Goal: Transaction & Acquisition: Purchase product/service

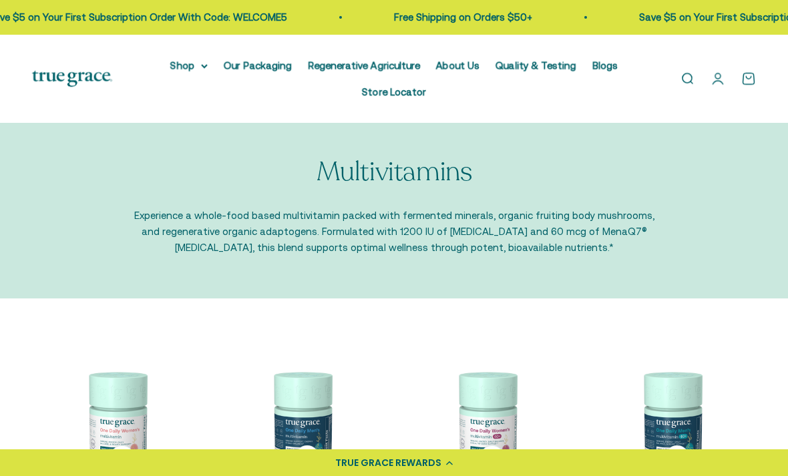
scroll to position [124, 0]
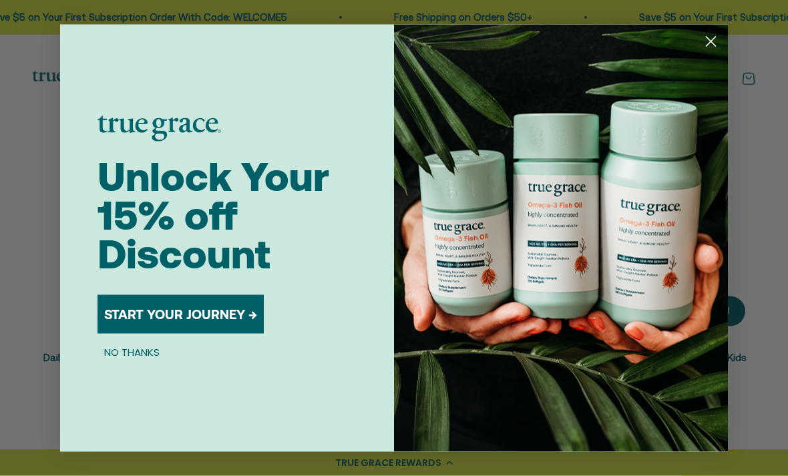
click at [710, 46] on icon "Close dialog" at bounding box center [711, 41] width 9 height 9
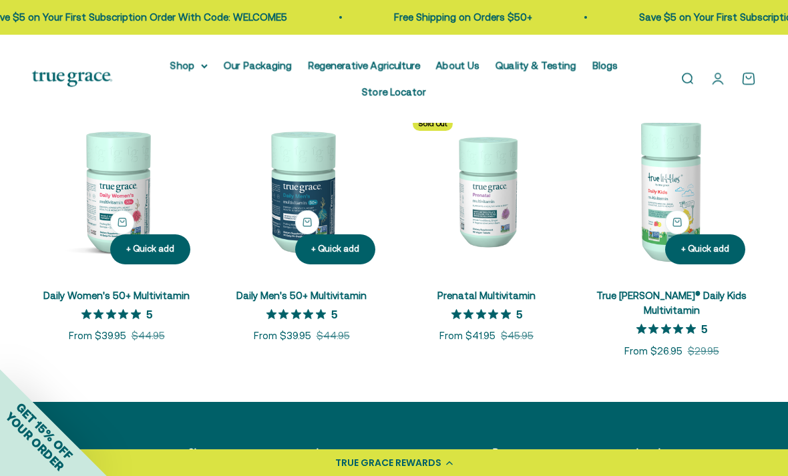
scroll to position [520, 0]
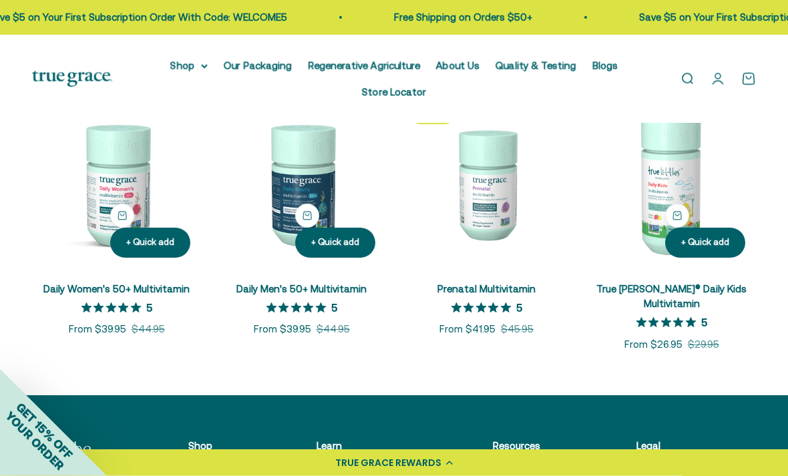
click at [480, 295] on link "Prenatal Multivitamin" at bounding box center [487, 289] width 98 height 11
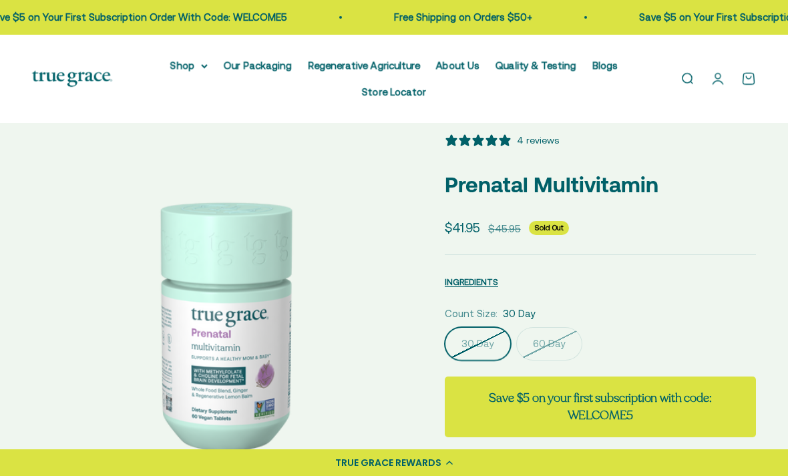
select select "3"
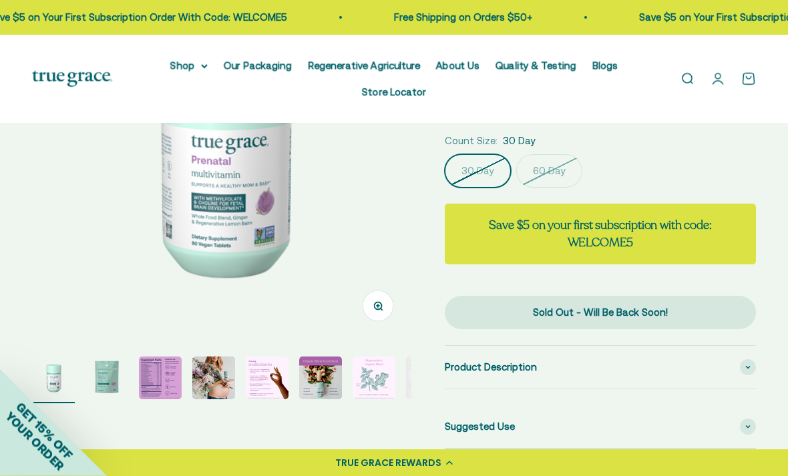
scroll to position [195, 0]
click at [152, 371] on img "Go to item 3" at bounding box center [160, 378] width 43 height 43
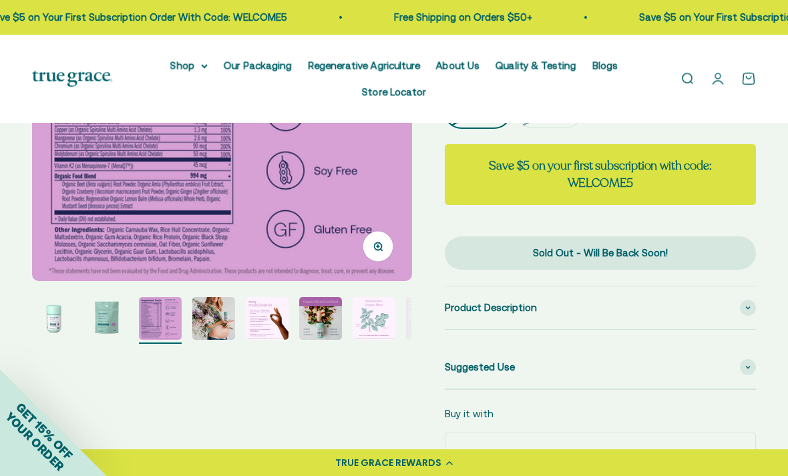
scroll to position [257, 0]
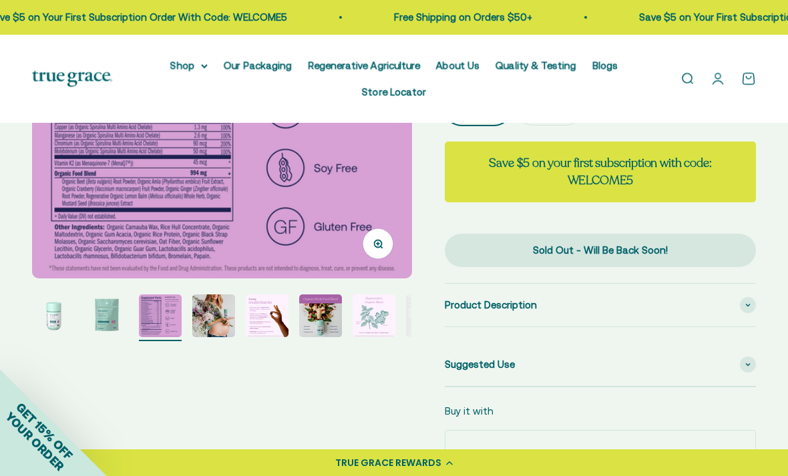
click at [214, 325] on img "Go to item 4" at bounding box center [213, 316] width 43 height 43
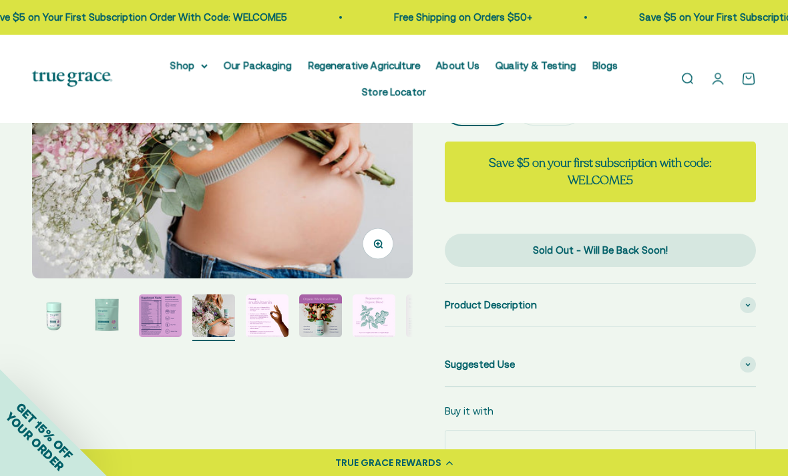
click at [282, 319] on img "Go to item 5" at bounding box center [267, 316] width 43 height 43
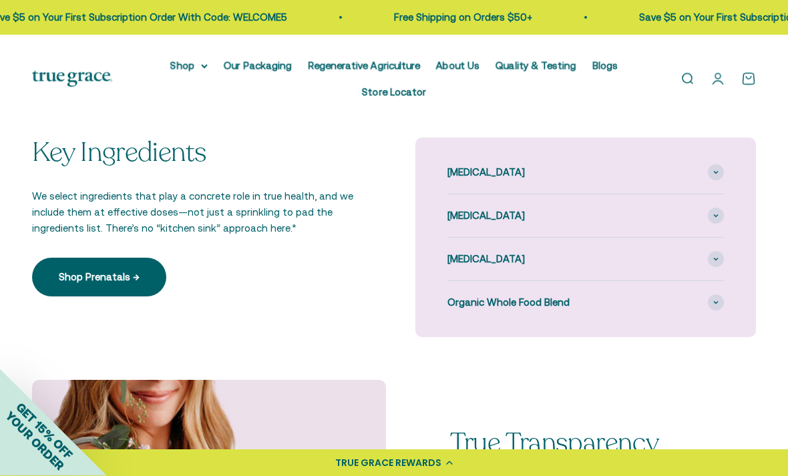
scroll to position [979, 0]
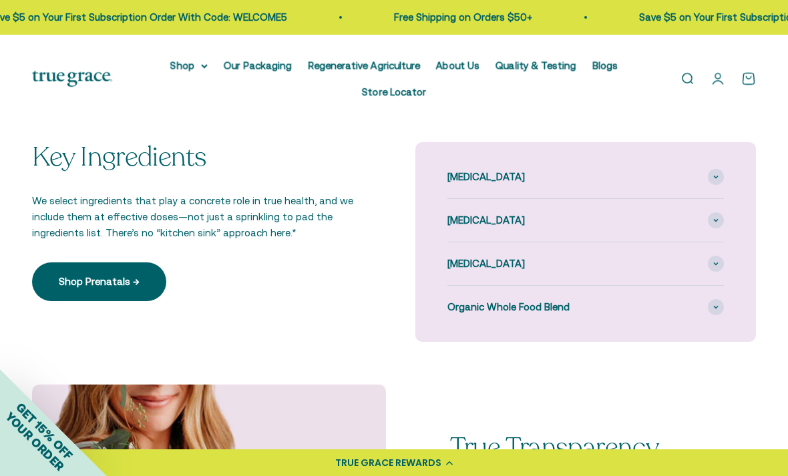
click at [621, 184] on div "Choline" at bounding box center [586, 177] width 277 height 43
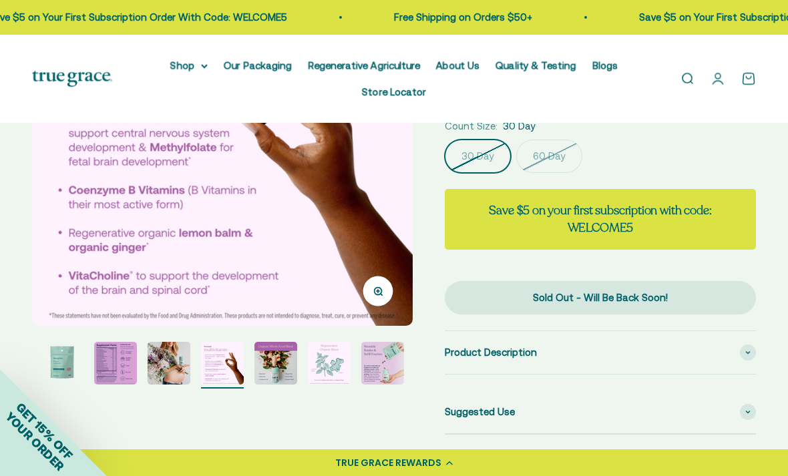
scroll to position [202, 0]
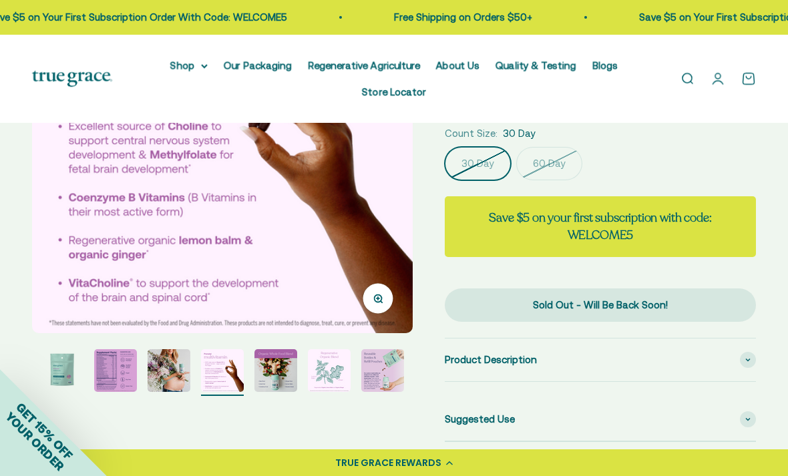
click at [122, 365] on img "Go to item 3" at bounding box center [115, 370] width 43 height 43
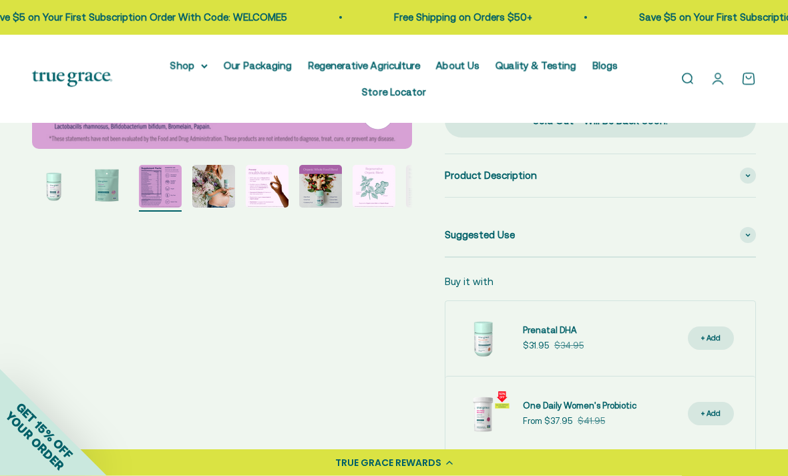
scroll to position [390, 0]
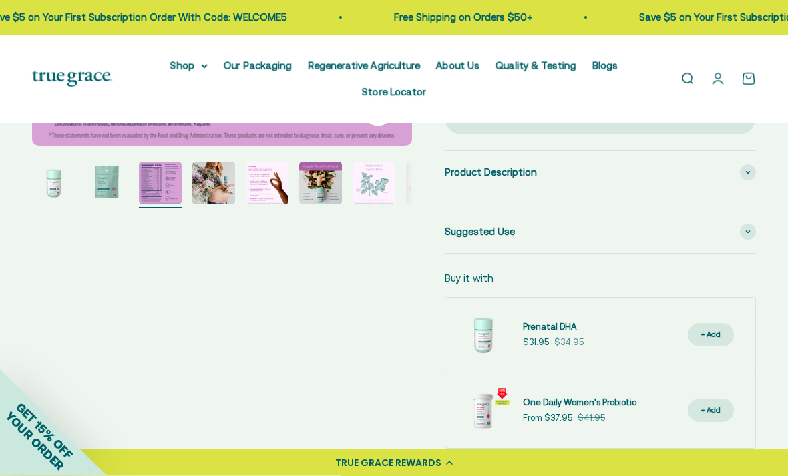
click at [551, 332] on span "Prenatal DHA" at bounding box center [550, 328] width 54 height 10
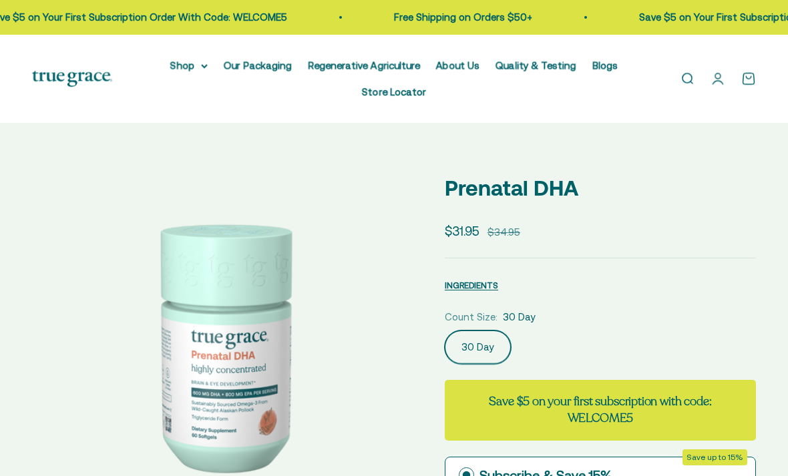
select select "3"
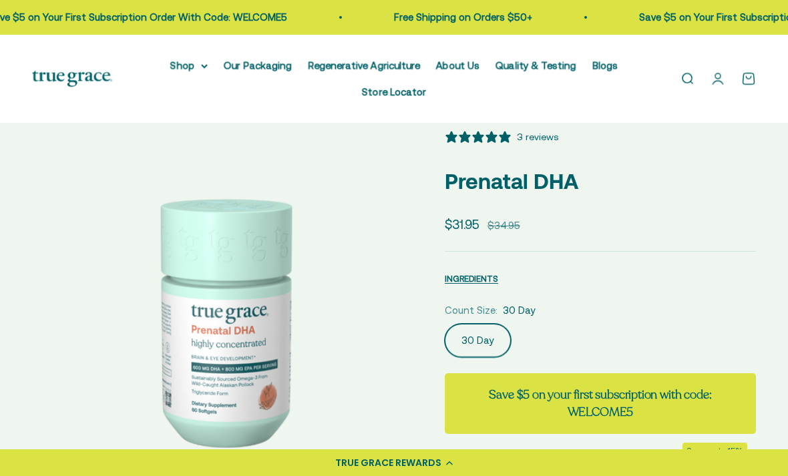
scroll to position [125, 0]
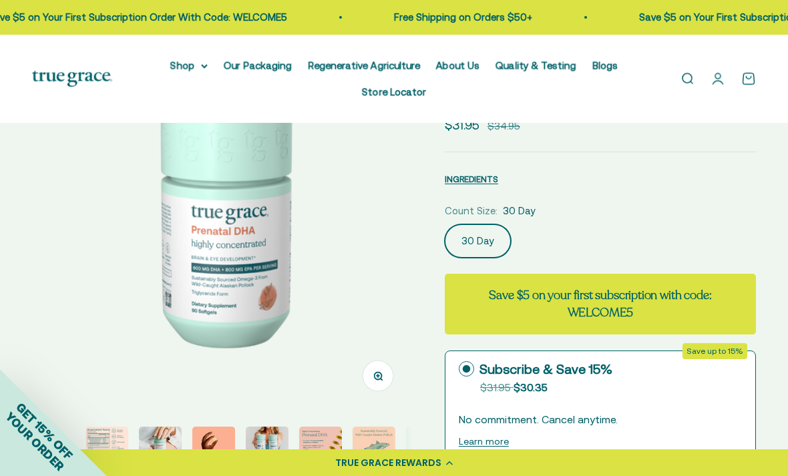
click at [99, 448] on div "GET 15% OFF YOUR ORDER" at bounding box center [53, 422] width 107 height 107
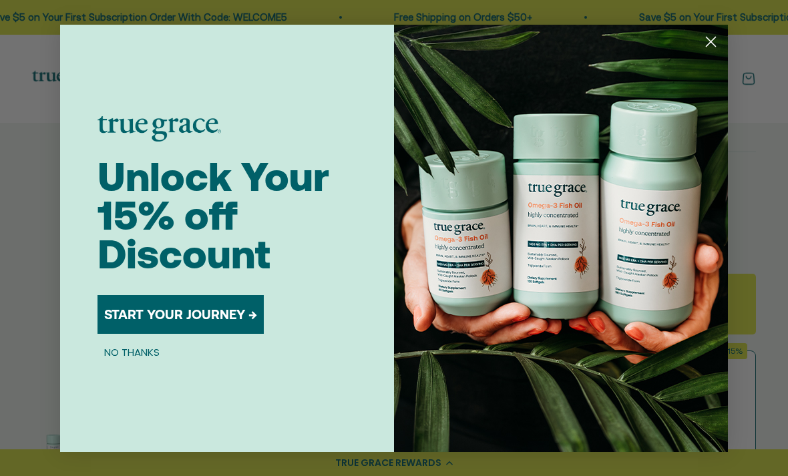
click at [712, 52] on circle "Close dialog" at bounding box center [711, 41] width 22 height 22
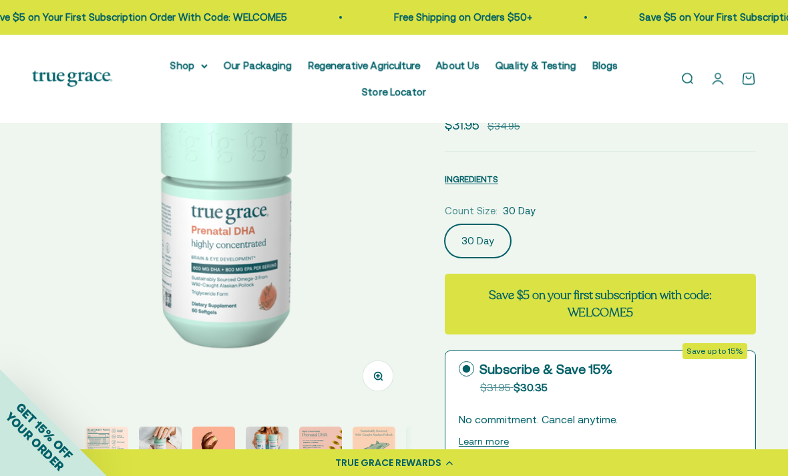
click at [154, 453] on img "Go to item 3" at bounding box center [160, 448] width 43 height 43
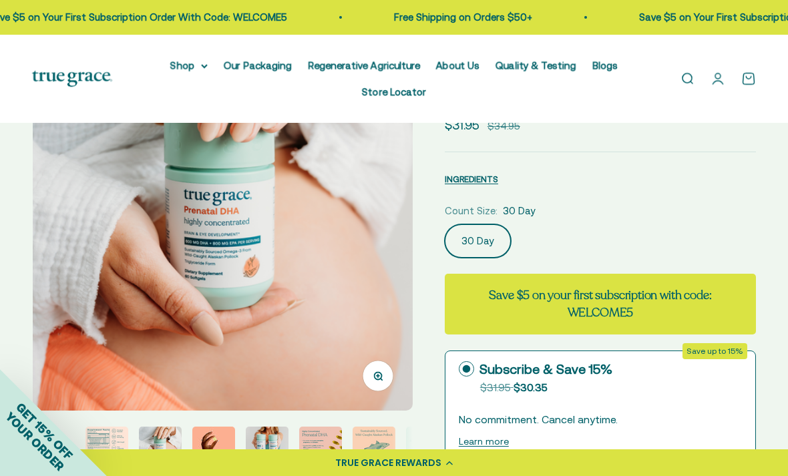
scroll to position [0, 778]
click at [117, 444] on img "Go to item 2" at bounding box center [107, 448] width 43 height 43
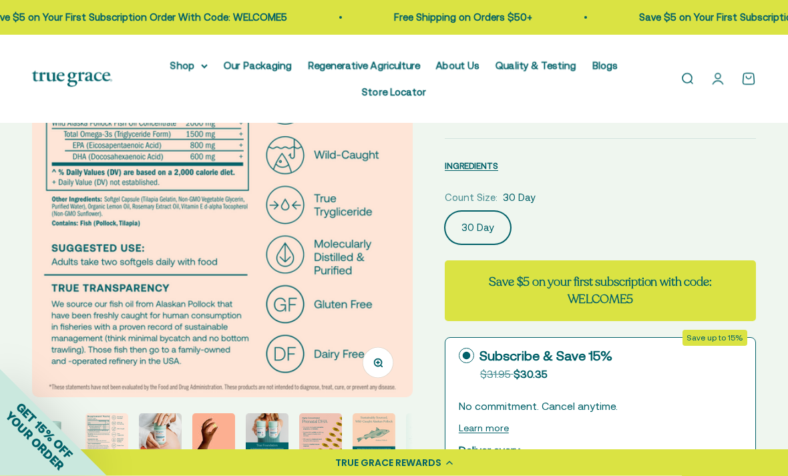
scroll to position [0, 0]
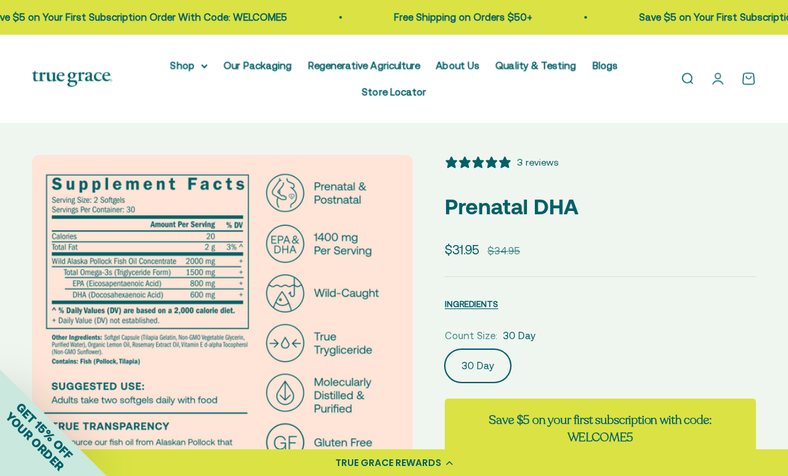
click at [192, 85] on nav "Shop Multivitamins Women's Multivitamin Women's 40+ Multivitamin Men's Multivit…" at bounding box center [394, 78] width 507 height 43
click at [192, 73] on summary "Shop" at bounding box center [188, 65] width 37 height 16
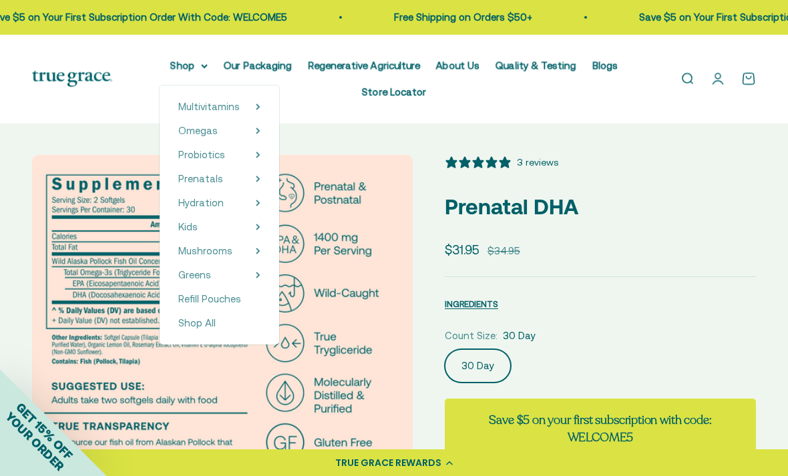
click at [199, 327] on span "Shop All" at bounding box center [196, 322] width 37 height 11
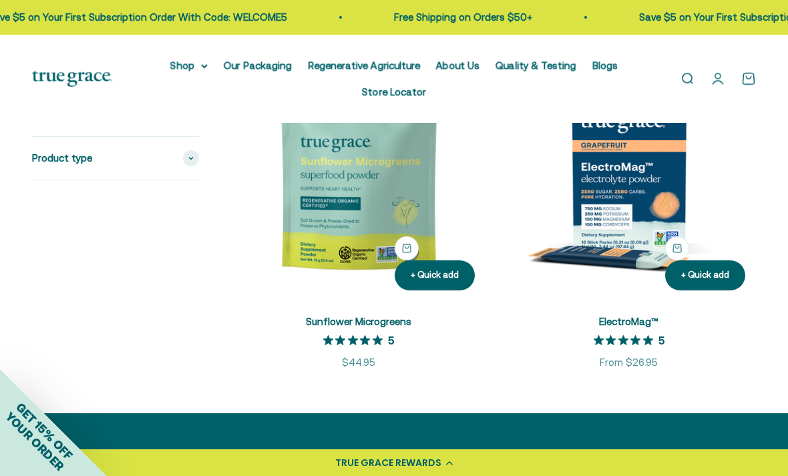
scroll to position [3905, 0]
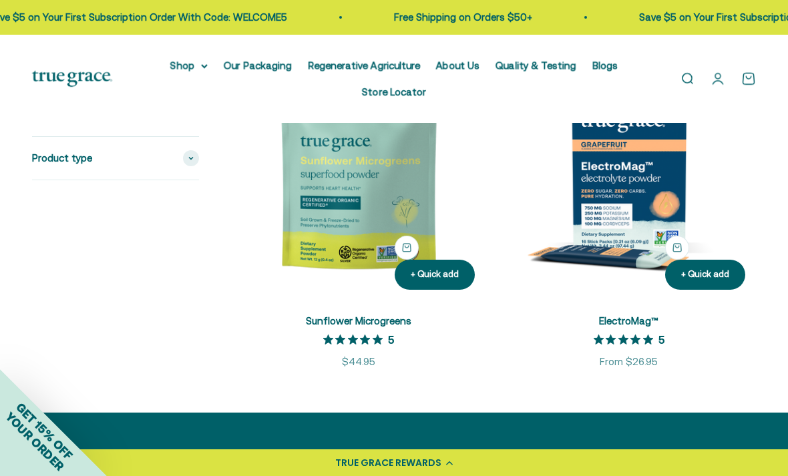
click at [665, 177] on img at bounding box center [629, 173] width 255 height 255
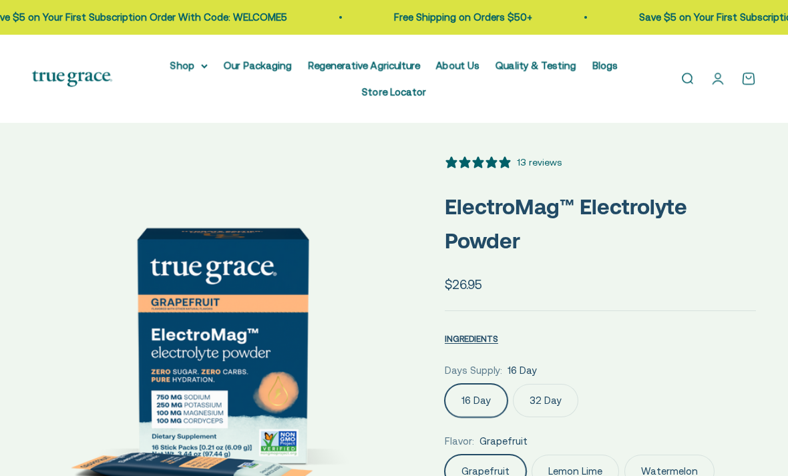
select select "3"
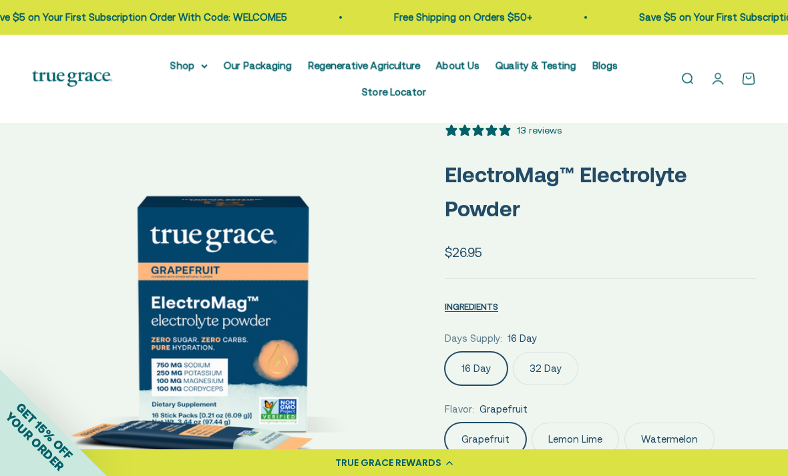
scroll to position [51, 0]
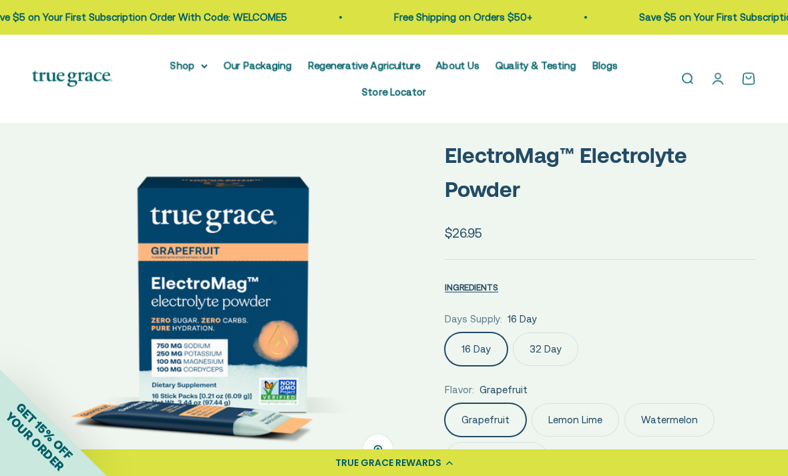
click at [546, 353] on label "32 Day" at bounding box center [545, 349] width 65 height 33
click at [445, 333] on input "32 Day" at bounding box center [444, 332] width 1 height 1
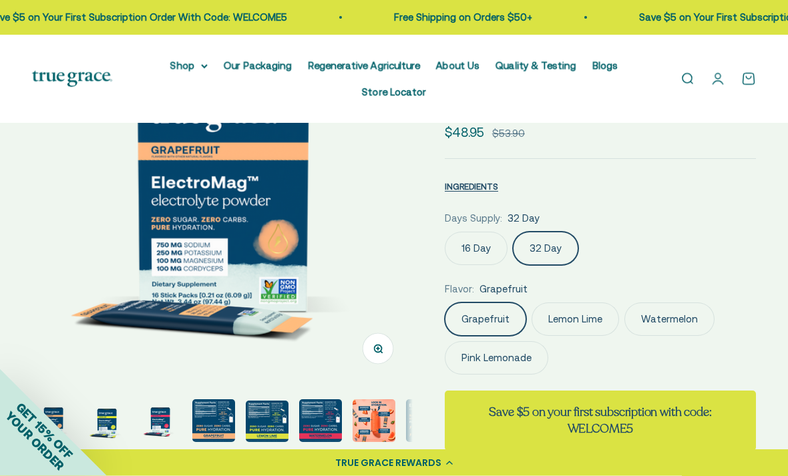
scroll to position [152, 0]
click at [159, 424] on img "Go to item 3" at bounding box center [160, 421] width 43 height 43
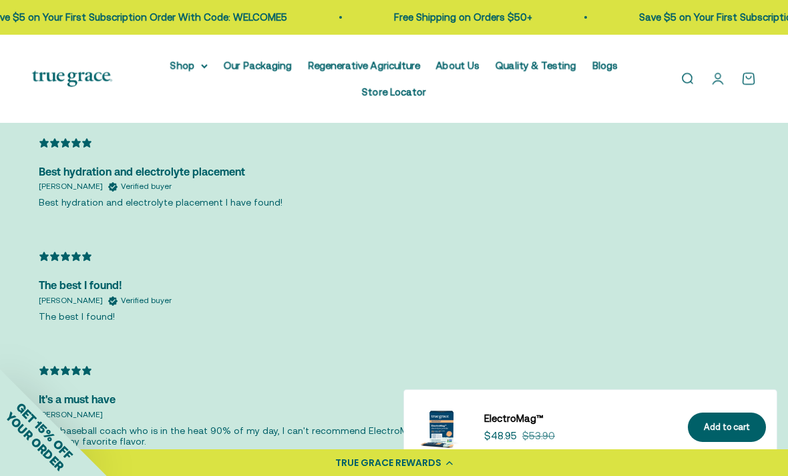
scroll to position [2986, 0]
